Goal: Task Accomplishment & Management: Complete application form

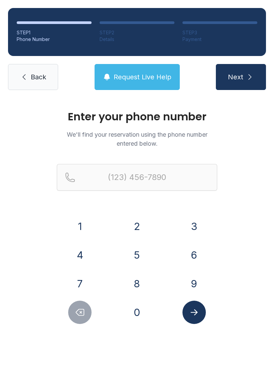
click at [71, 288] on button "7" at bounding box center [79, 283] width 23 height 23
click at [143, 226] on button "2" at bounding box center [136, 226] width 23 height 23
click at [80, 282] on button "7" at bounding box center [79, 283] width 23 height 23
click at [131, 226] on button "2" at bounding box center [136, 226] width 23 height 23
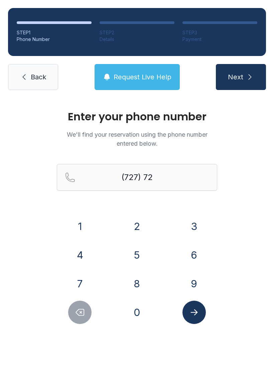
click at [199, 293] on button "9" at bounding box center [193, 283] width 23 height 23
click at [134, 218] on button "2" at bounding box center [136, 226] width 23 height 23
click at [139, 280] on button "8" at bounding box center [136, 283] width 23 height 23
click at [189, 281] on button "9" at bounding box center [193, 283] width 23 height 23
click at [137, 316] on button "0" at bounding box center [136, 312] width 23 height 23
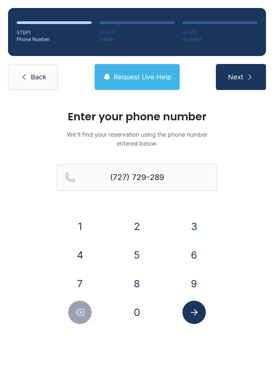
type input "[PHONE_NUMBER]"
click at [198, 314] on icon "Submit lookup form" at bounding box center [194, 313] width 10 height 10
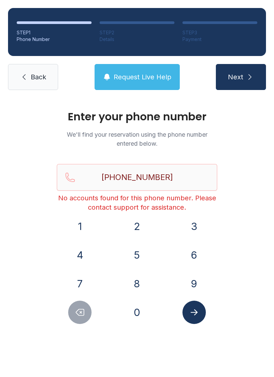
click at [35, 68] on link "Back" at bounding box center [33, 77] width 50 height 26
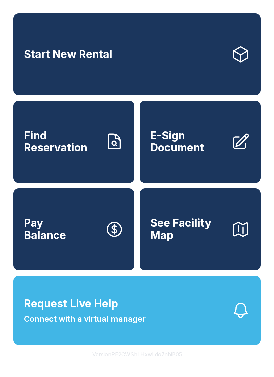
click at [252, 37] on link "Start New Rental" at bounding box center [136, 54] width 247 height 82
